Goal: Task Accomplishment & Management: Use online tool/utility

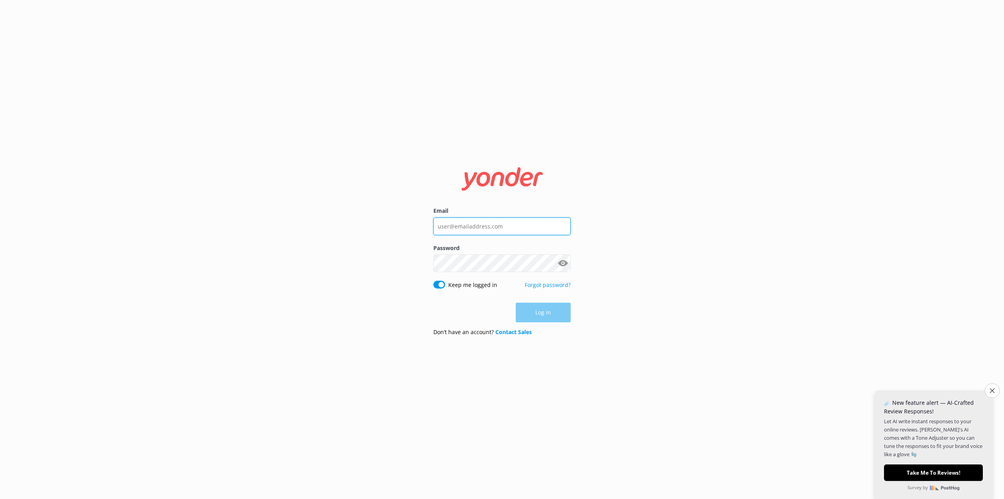
type input "[EMAIL_ADDRESS][DOMAIN_NAME]"
click at [552, 315] on div "Log in" at bounding box center [502, 313] width 137 height 20
click at [547, 313] on button "Log in" at bounding box center [543, 313] width 55 height 20
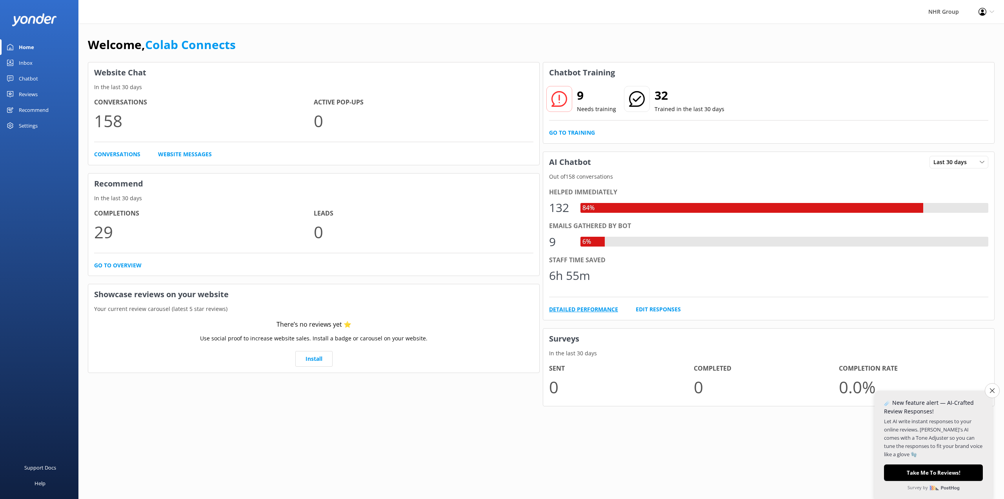
click at [589, 309] on link "Detailed Performance" at bounding box center [583, 309] width 69 height 9
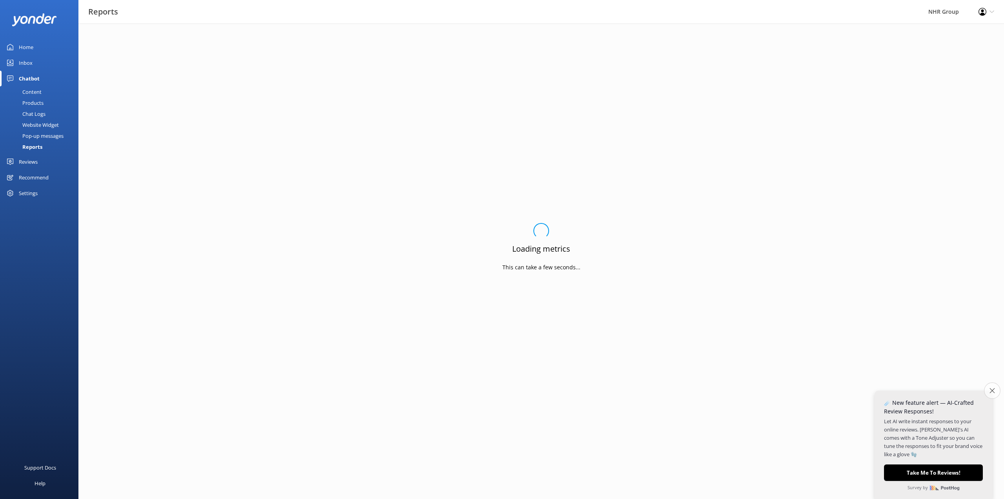
click at [992, 392] on icon "Close survey" at bounding box center [992, 390] width 5 height 5
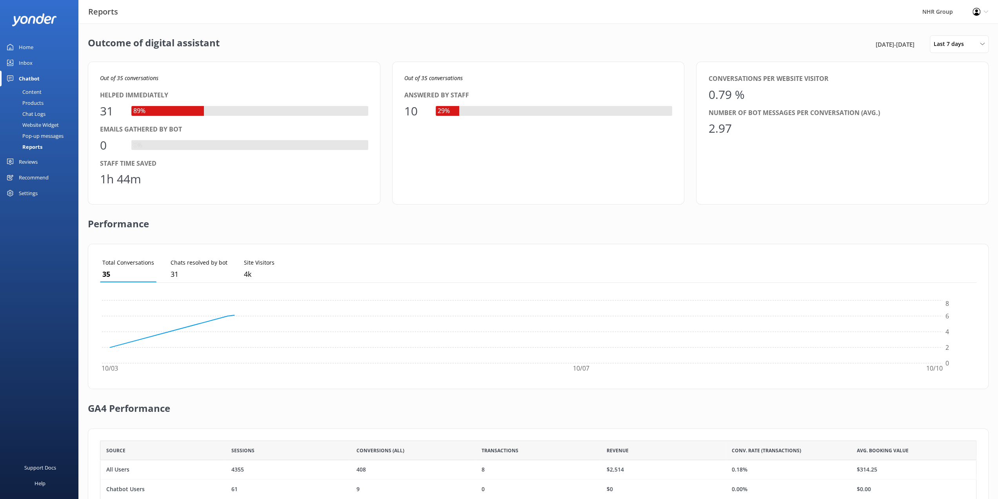
scroll to position [73, 871]
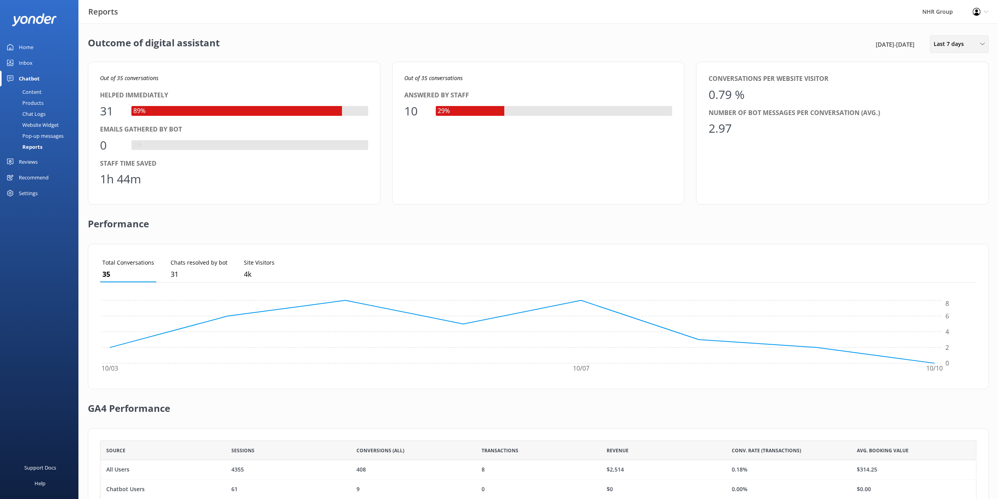
click at [950, 42] on span "Last 7 days" at bounding box center [951, 44] width 35 height 9
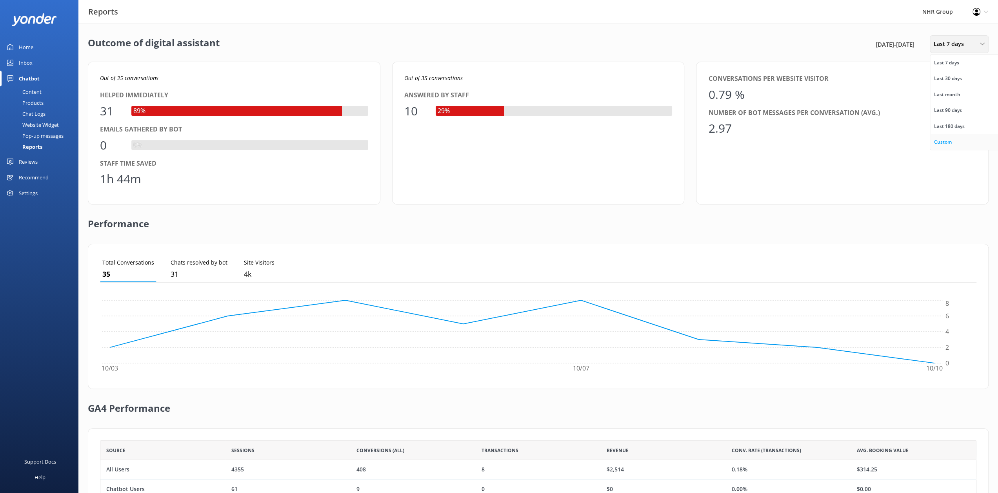
click at [955, 142] on link "Custom" at bounding box center [966, 142] width 70 height 16
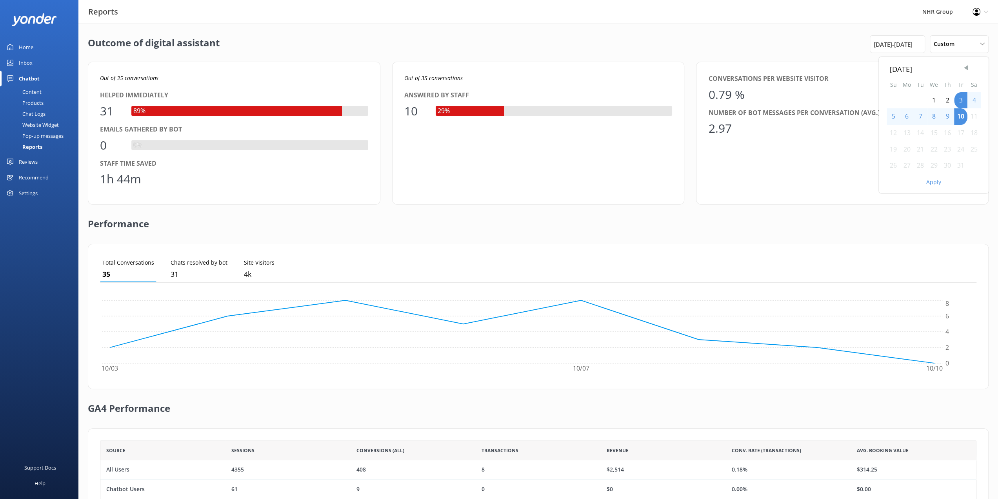
click at [968, 68] on span "Previous Month" at bounding box center [966, 68] width 8 height 8
click at [924, 99] on div "1" at bounding box center [920, 100] width 13 height 16
click at [979, 69] on span "Next Month" at bounding box center [976, 68] width 8 height 8
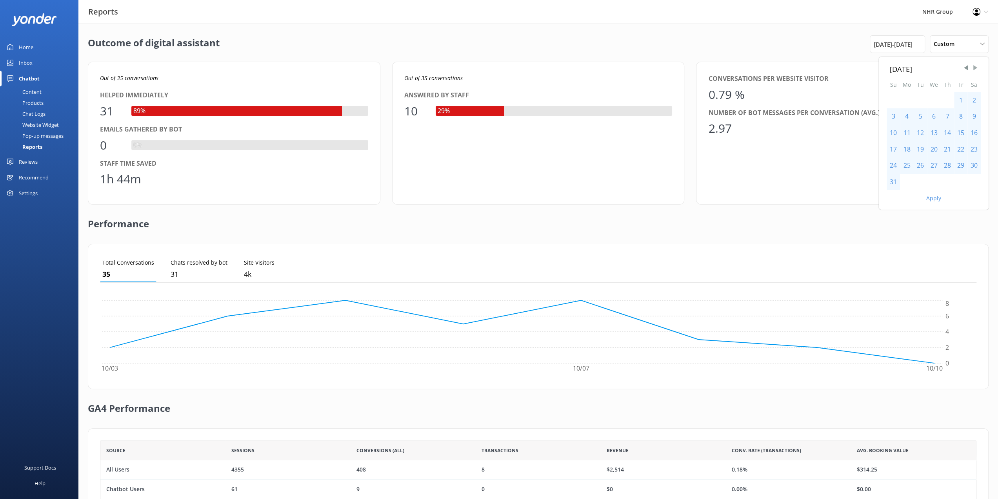
click at [979, 69] on span "Next Month" at bounding box center [976, 68] width 8 height 8
click at [919, 164] on div "30" at bounding box center [920, 165] width 13 height 16
click at [933, 181] on button "Apply" at bounding box center [934, 181] width 15 height 5
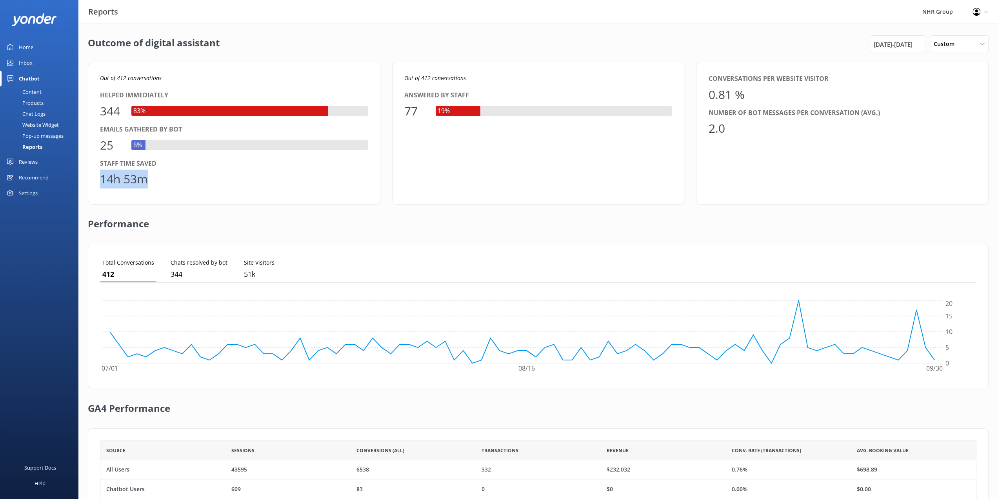
drag, startPoint x: 162, startPoint y: 181, endPoint x: 101, endPoint y: 179, distance: 60.5
click at [101, 179] on div "14h 53m" at bounding box center [234, 178] width 268 height 19
click at [323, 187] on div "14h 53m" at bounding box center [234, 178] width 268 height 19
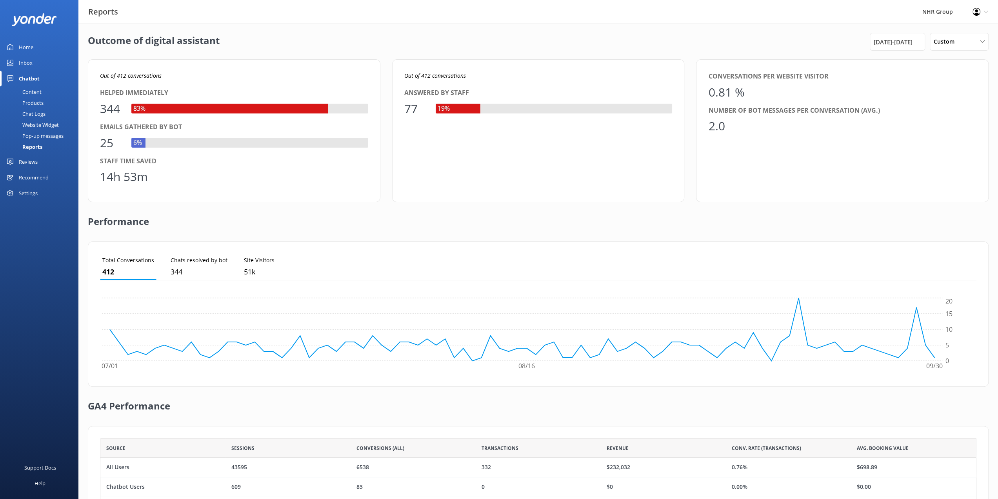
scroll to position [5, 0]
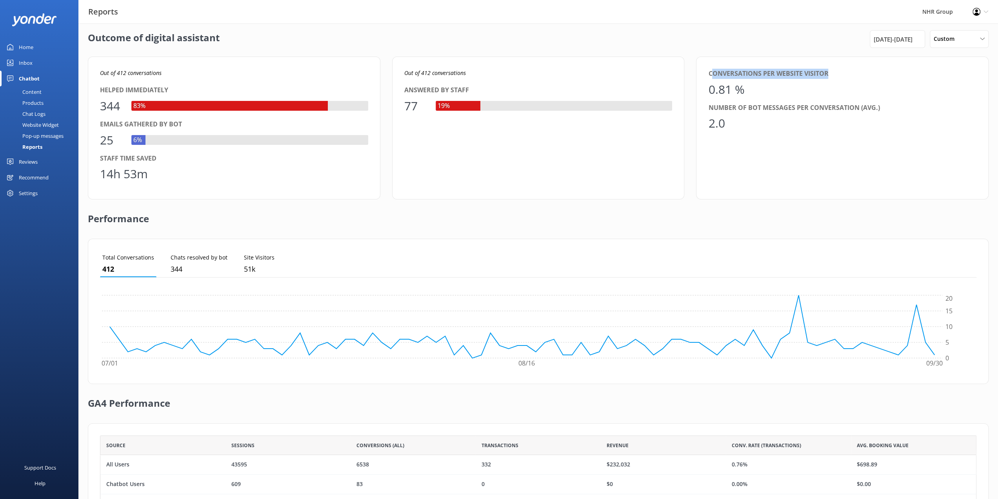
drag, startPoint x: 711, startPoint y: 72, endPoint x: 837, endPoint y: 77, distance: 126.4
click at [837, 77] on div "Conversations per website visitor" at bounding box center [843, 74] width 268 height 10
drag, startPoint x: 837, startPoint y: 78, endPoint x: 803, endPoint y: 85, distance: 34.0
click at [830, 81] on div "Conversations per website visitor 0.81 %" at bounding box center [843, 84] width 268 height 30
drag, startPoint x: 101, startPoint y: 137, endPoint x: 116, endPoint y: 137, distance: 14.9
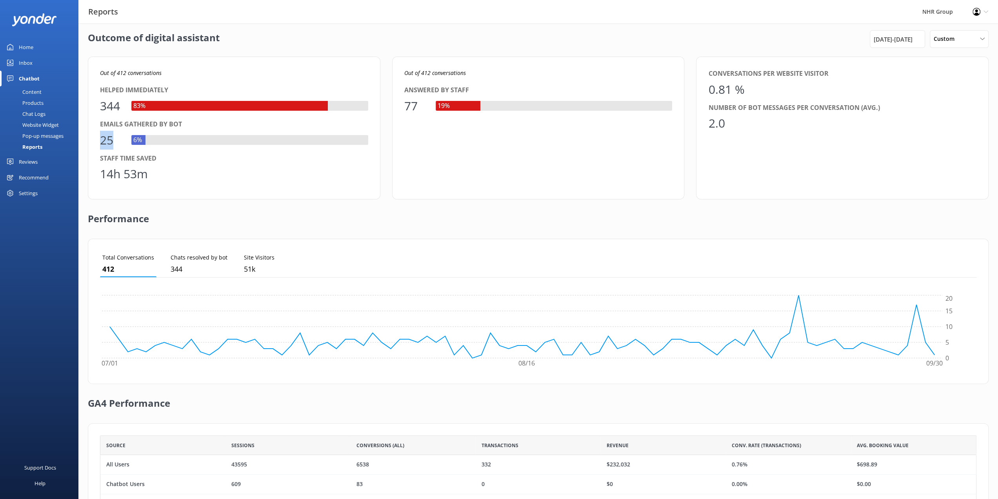
click at [116, 137] on div "25" at bounding box center [112, 140] width 24 height 19
drag, startPoint x: 405, startPoint y: 102, endPoint x: 421, endPoint y: 105, distance: 15.5
click at [421, 105] on div "Out of 412 conversations Answered by staff 77 19%" at bounding box center [538, 127] width 293 height 143
drag, startPoint x: 114, startPoint y: 105, endPoint x: 90, endPoint y: 105, distance: 23.5
click at [90, 105] on div "Out of 412 conversations Helped immediately 344 83% Emails gathered by bot 25 6…" at bounding box center [234, 127] width 293 height 143
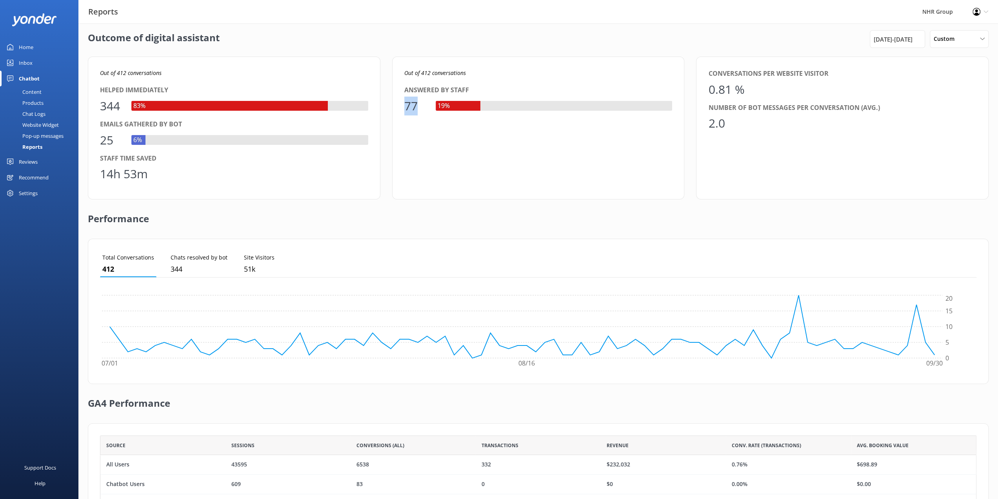
drag, startPoint x: 398, startPoint y: 109, endPoint x: 423, endPoint y: 108, distance: 25.1
click at [423, 108] on div "Out of 412 conversations Answered by staff 77 19%" at bounding box center [538, 127] width 293 height 143
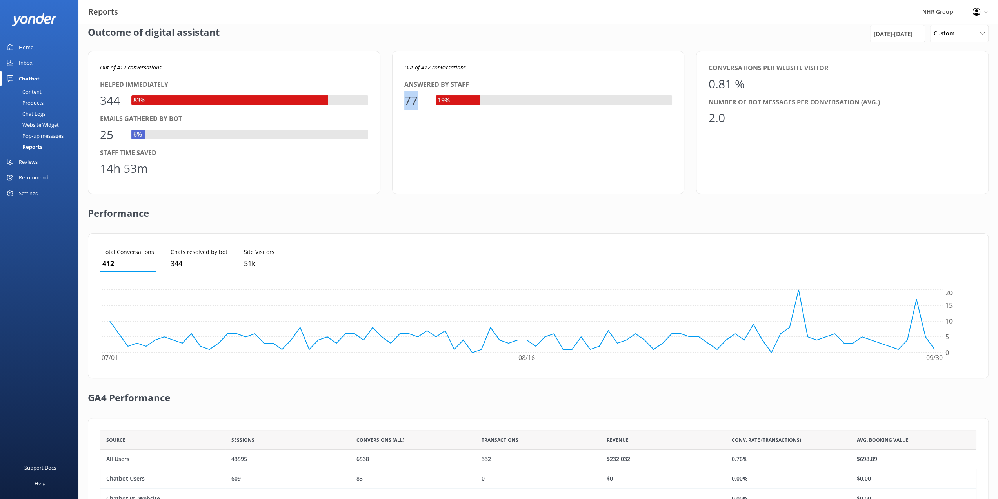
scroll to position [0, 0]
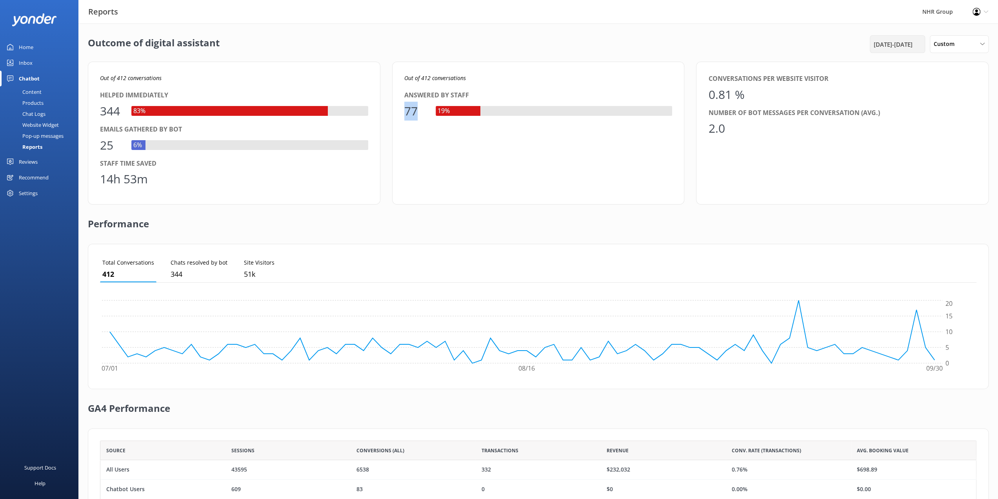
click at [893, 52] on div "[DATE] - [DATE]" at bounding box center [897, 44] width 55 height 18
click at [899, 50] on div "[DATE] - [DATE]" at bounding box center [897, 44] width 55 height 18
click at [913, 42] on div "[DATE] - [DATE]" at bounding box center [897, 44] width 51 height 9
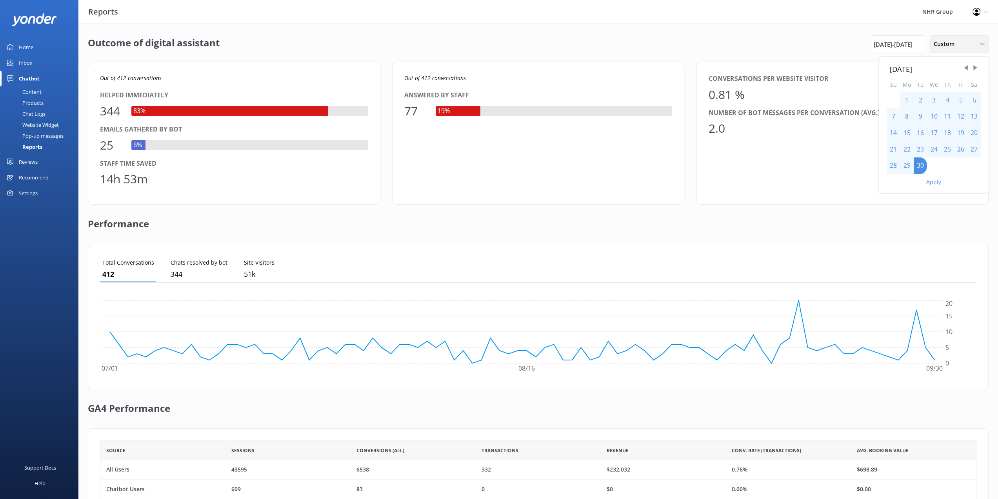
click at [949, 39] on div "Custom Last 7 days Last 30 days Last month Last 90 days Last 180 days Custom" at bounding box center [959, 44] width 59 height 18
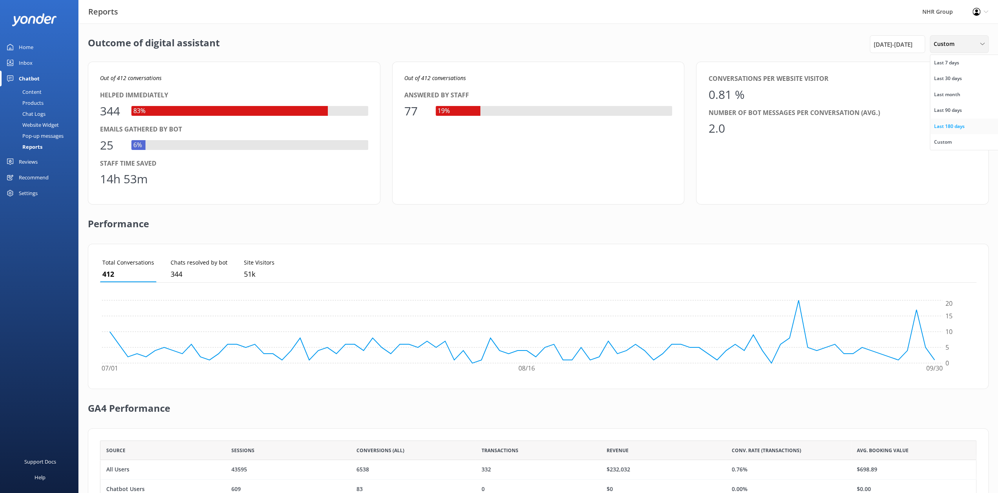
click at [970, 125] on link "Last 180 days" at bounding box center [966, 126] width 70 height 16
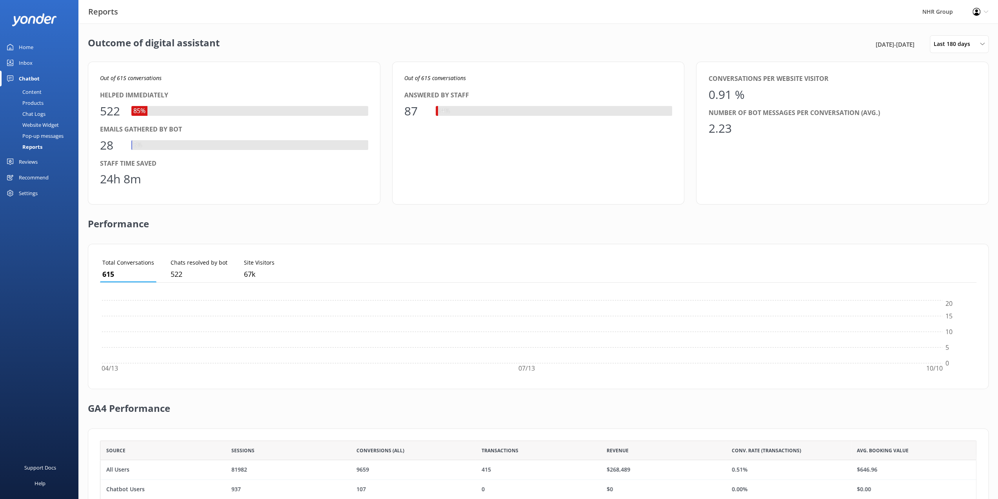
scroll to position [73, 871]
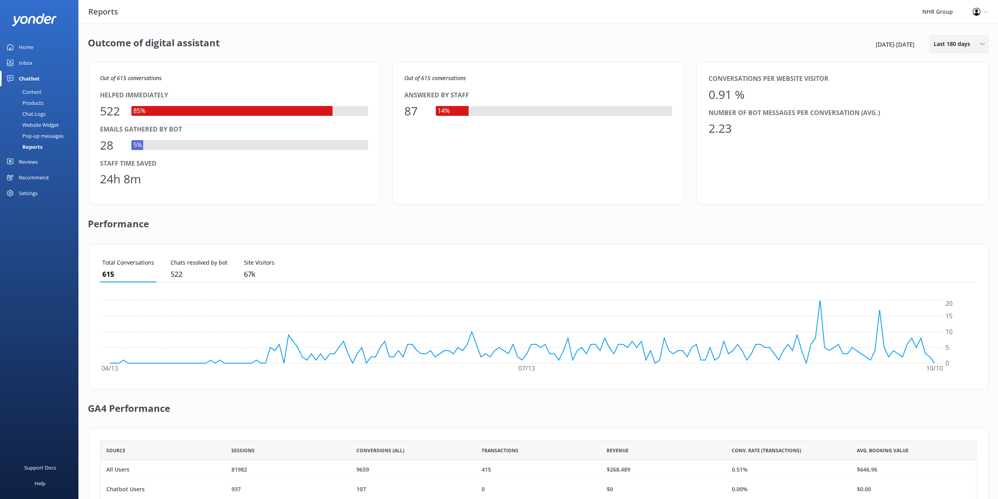
click at [956, 44] on span "Last 180 days" at bounding box center [954, 44] width 41 height 9
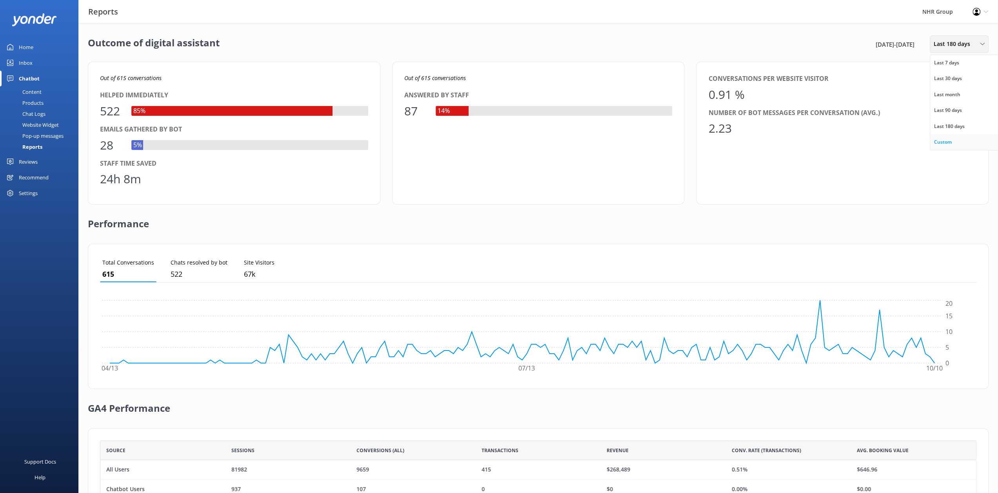
click at [956, 134] on link "Custom" at bounding box center [966, 142] width 70 height 16
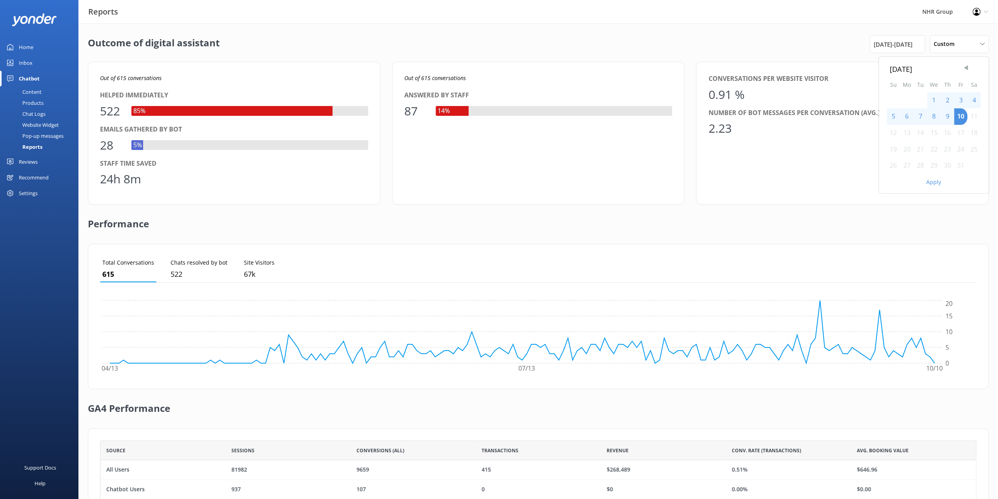
click at [969, 68] on span "Previous Month" at bounding box center [966, 68] width 8 height 8
click at [969, 70] on span "Previous Month" at bounding box center [966, 68] width 8 height 8
click at [920, 97] on div "1" at bounding box center [920, 100] width 13 height 16
click at [975, 66] on span "Next Month" at bounding box center [976, 68] width 8 height 8
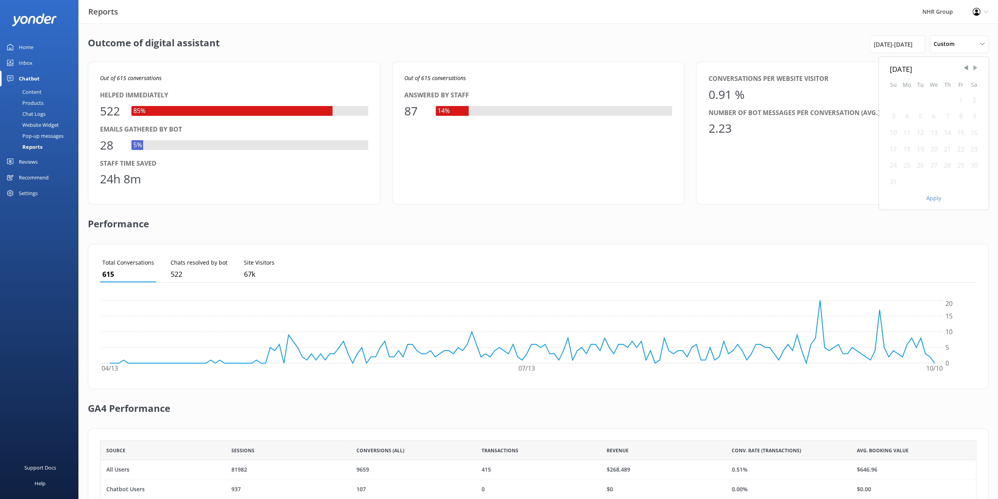
click at [975, 66] on span "Next Month" at bounding box center [976, 68] width 8 height 8
click at [922, 163] on div "30" at bounding box center [920, 165] width 13 height 16
click at [933, 184] on button "Apply" at bounding box center [934, 181] width 15 height 5
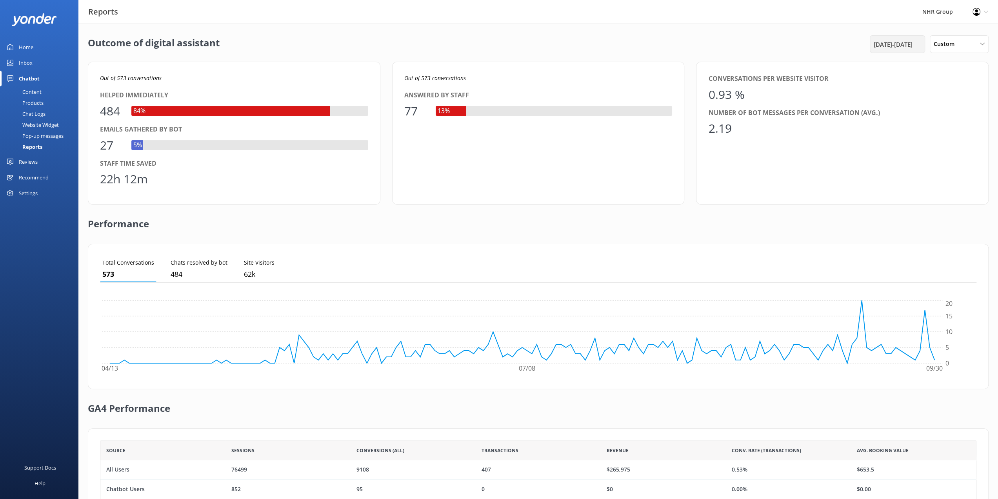
click at [902, 47] on span "[DATE] - [DATE]" at bounding box center [893, 44] width 39 height 9
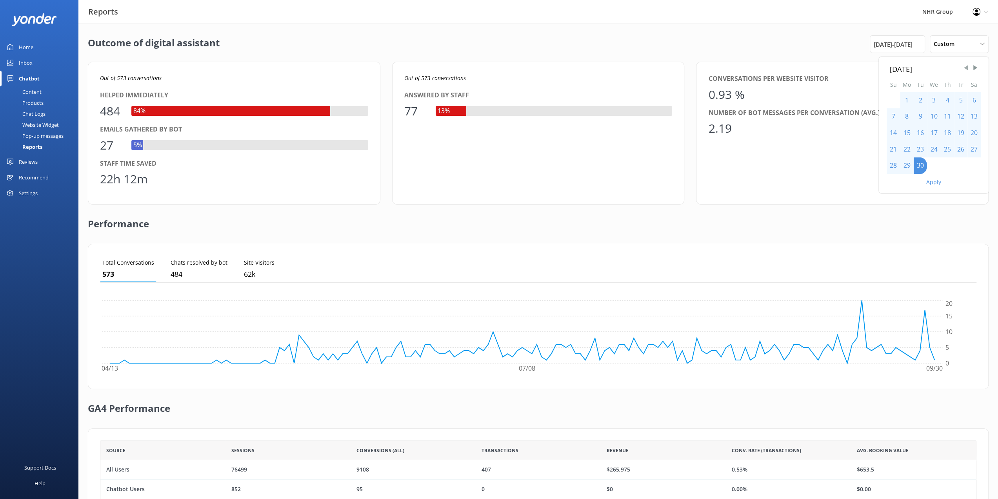
click at [968, 66] on span "Previous Month" at bounding box center [966, 68] width 8 height 8
click at [978, 68] on span "Next Month" at bounding box center [976, 68] width 8 height 8
click at [919, 98] on div "1" at bounding box center [920, 100] width 13 height 16
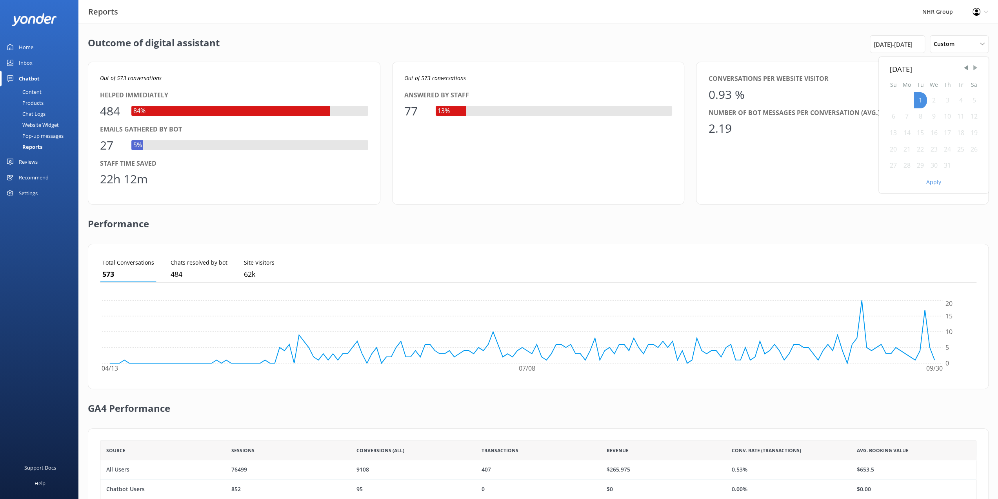
click at [975, 68] on span "Next Month" at bounding box center [976, 68] width 8 height 8
click at [920, 165] on div "30" at bounding box center [920, 165] width 13 height 16
click at [962, 67] on span "Previous Month" at bounding box center [966, 68] width 8 height 8
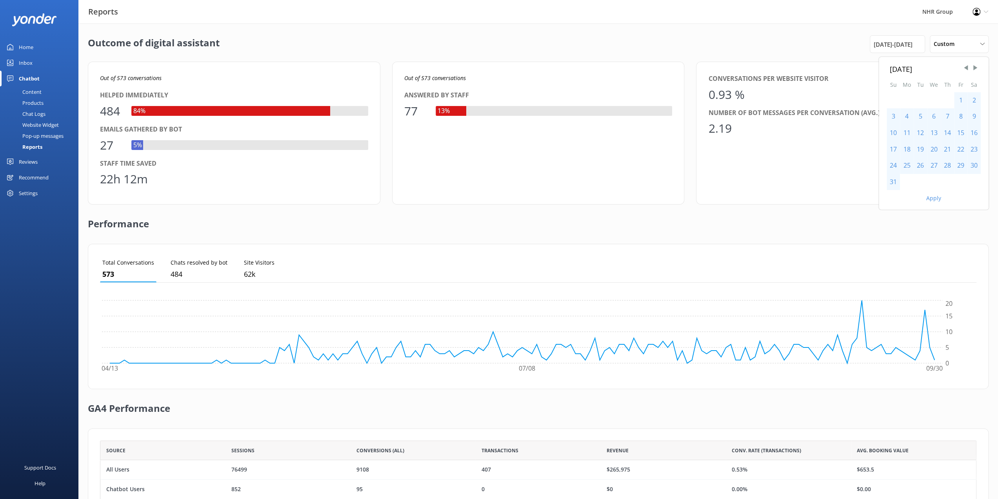
click at [933, 127] on div "13" at bounding box center [934, 133] width 14 height 16
click at [968, 67] on span "Previous Month" at bounding box center [966, 68] width 8 height 8
click at [926, 97] on div "1" at bounding box center [920, 100] width 13 height 16
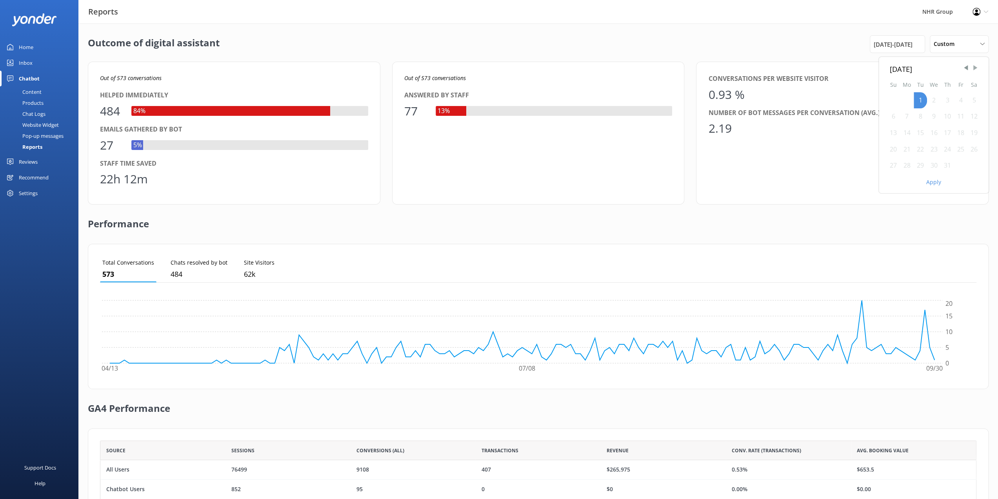
click at [976, 68] on span "Next Month" at bounding box center [976, 68] width 8 height 8
click at [924, 165] on div "30" at bounding box center [920, 165] width 13 height 16
click at [935, 181] on button "Apply" at bounding box center [934, 181] width 15 height 5
click at [915, 42] on div "[DATE] - [DATE]" at bounding box center [897, 44] width 51 height 9
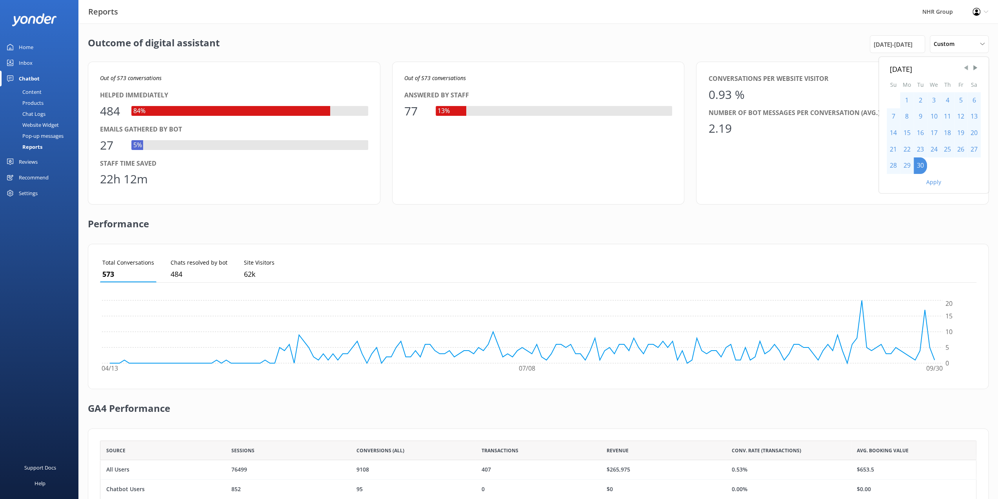
click at [967, 69] on span "Previous Month" at bounding box center [966, 68] width 8 height 8
click at [924, 98] on div "1" at bounding box center [920, 100] width 13 height 16
click at [931, 99] on div "2" at bounding box center [934, 100] width 14 height 16
click at [916, 99] on div "1" at bounding box center [920, 100] width 13 height 16
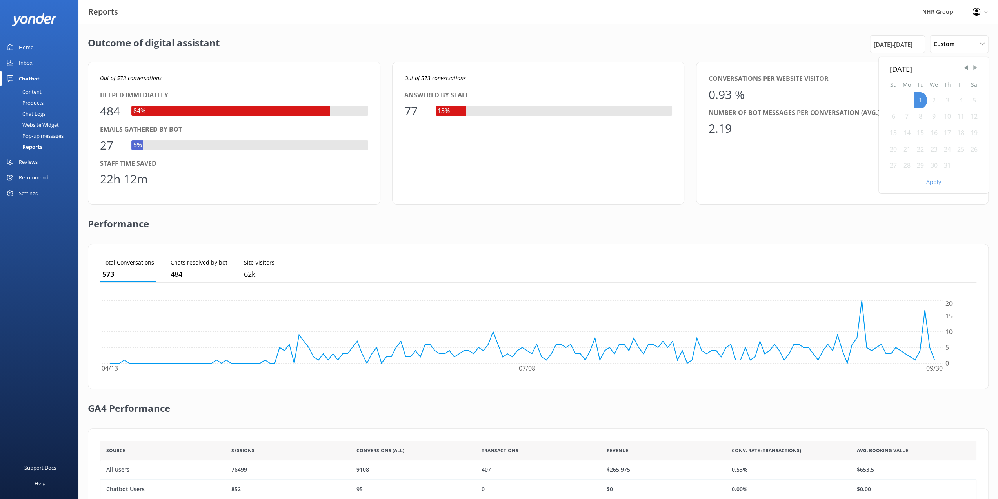
click at [975, 66] on span "Next Month" at bounding box center [976, 68] width 8 height 8
click at [924, 169] on div "30" at bounding box center [920, 165] width 13 height 16
click at [966, 68] on span "Previous Month" at bounding box center [966, 68] width 8 height 8
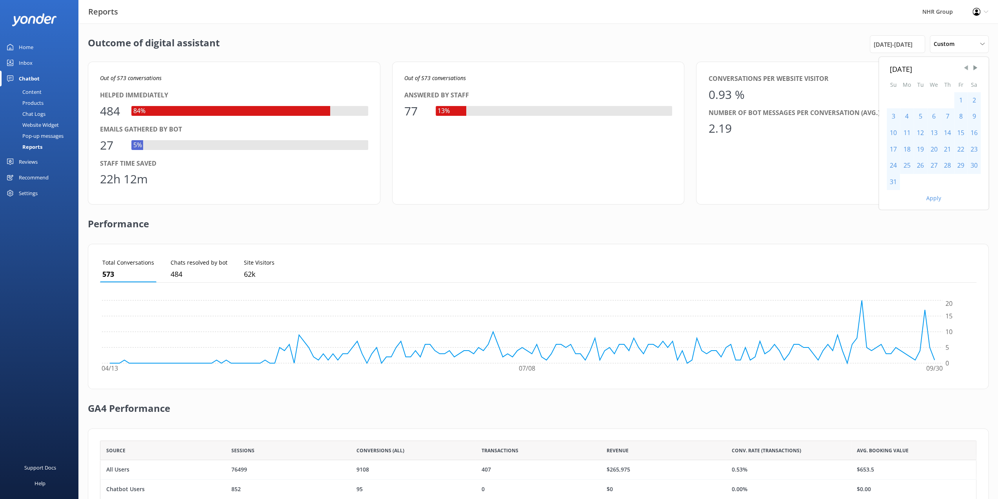
click at [966, 68] on span "Previous Month" at bounding box center [966, 68] width 8 height 8
click at [978, 69] on span "Next Month" at bounding box center [976, 68] width 8 height 8
click at [924, 103] on div "1" at bounding box center [920, 100] width 13 height 16
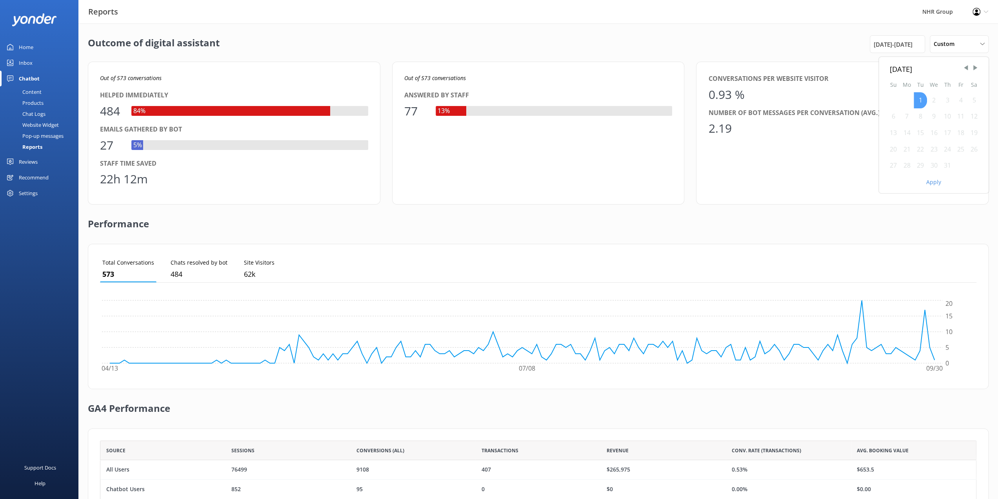
click at [921, 98] on div "1" at bounding box center [920, 100] width 13 height 16
click at [977, 67] on span "Next Month" at bounding box center [976, 68] width 8 height 8
click at [924, 165] on div "30" at bounding box center [920, 165] width 13 height 16
click at [965, 67] on span "Previous Month" at bounding box center [966, 68] width 8 height 8
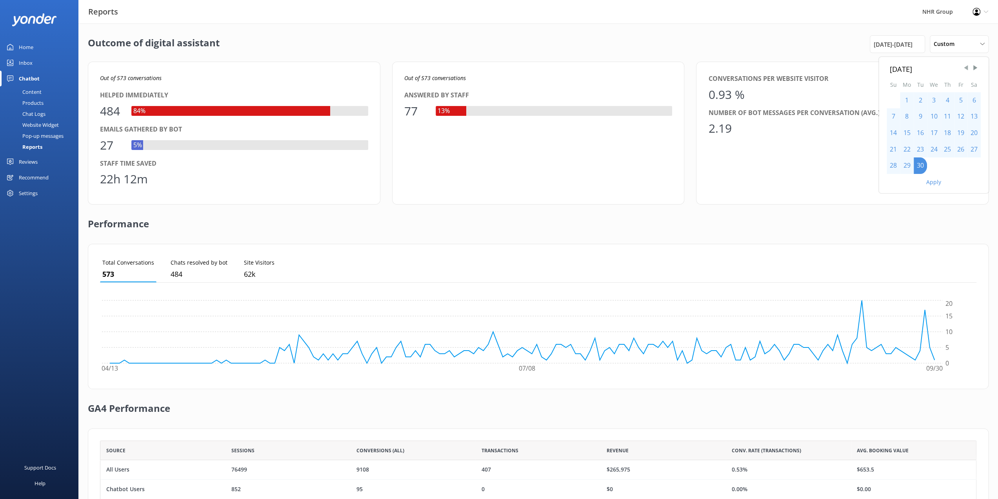
click at [965, 67] on span "Previous Month" at bounding box center [966, 68] width 8 height 8
click at [939, 183] on button "Apply" at bounding box center [934, 181] width 15 height 5
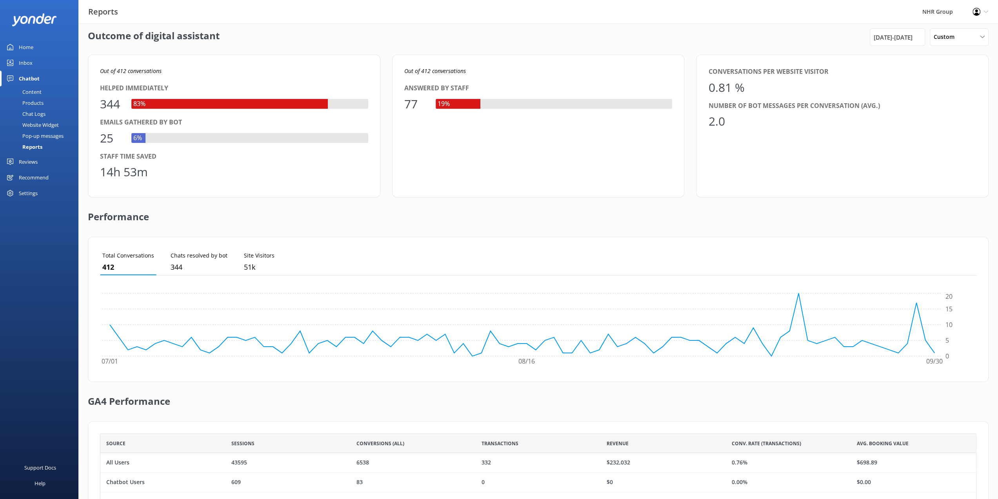
scroll to position [0, 0]
